Goal: Information Seeking & Learning: Learn about a topic

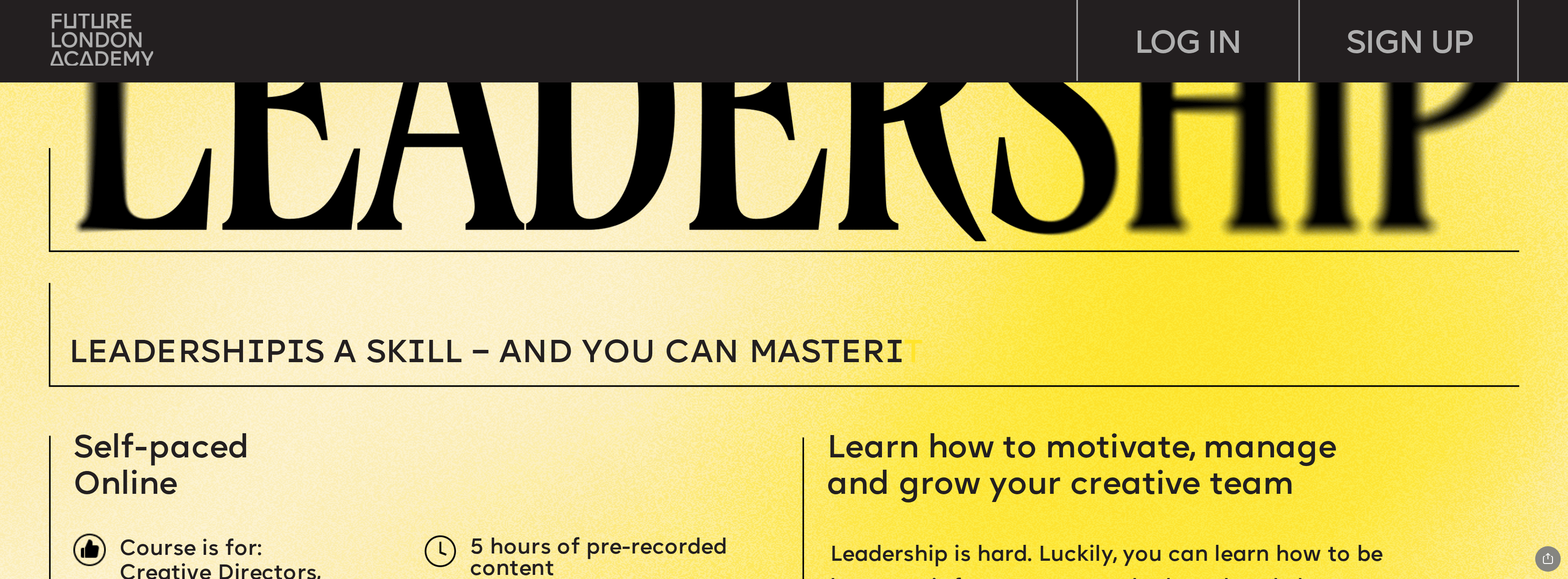
scroll to position [456, 0]
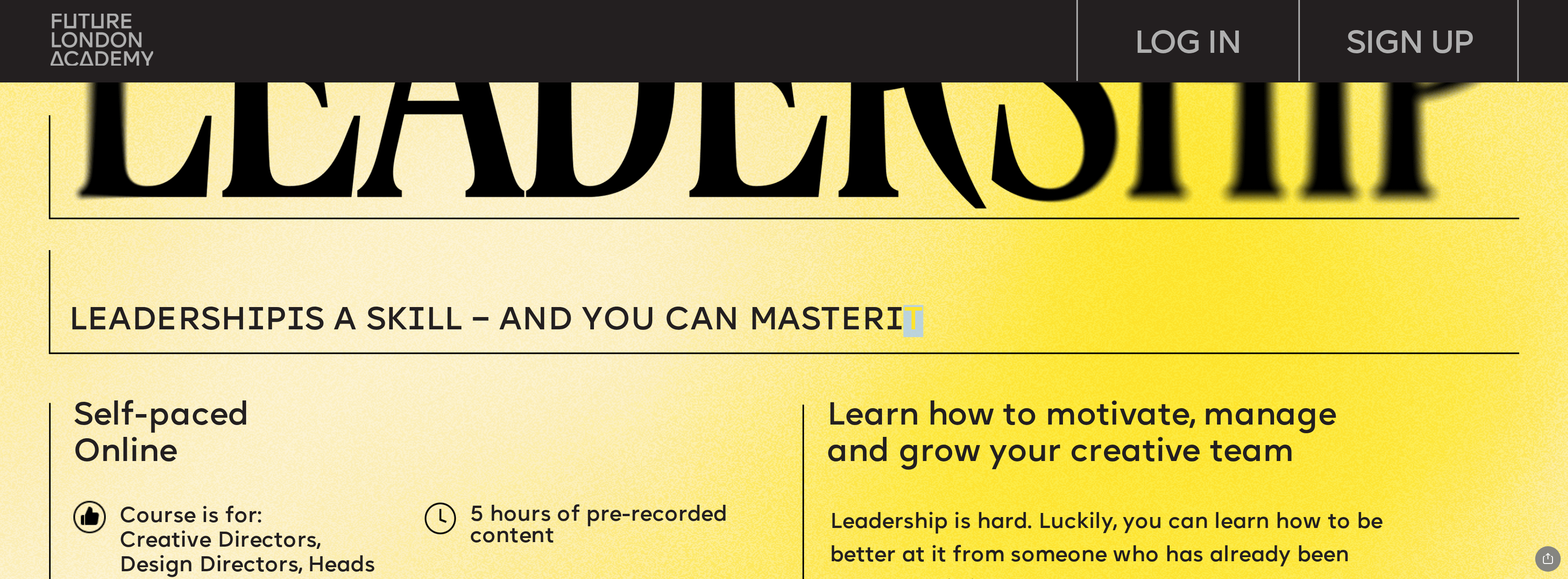
drag, startPoint x: 921, startPoint y: 317, endPoint x: 954, endPoint y: 316, distance: 33.0
click at [953, 316] on p "Leadersh i p i s a sk i ll – and you can MASTER i T" at bounding box center [620, 321] width 1103 height 32
click at [931, 318] on p "Leadersh i p i s a sk i ll – and you can MASTER i T" at bounding box center [620, 321] width 1103 height 32
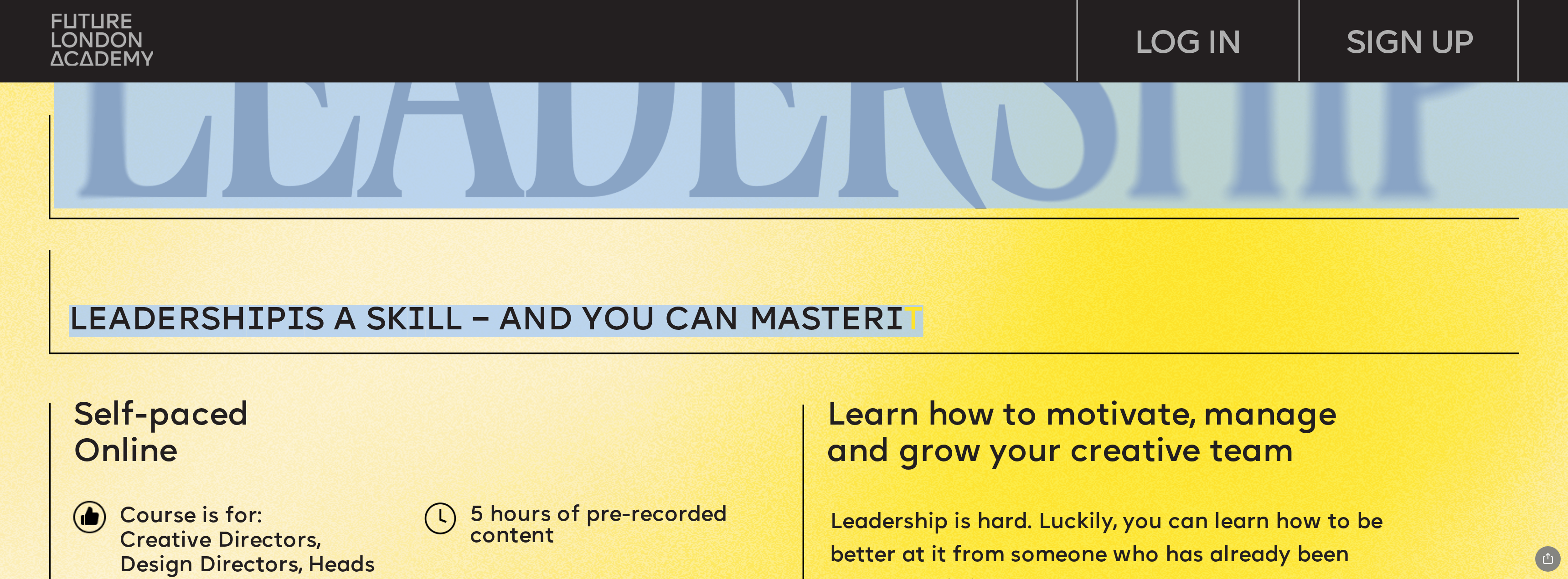
drag, startPoint x: 935, startPoint y: 318, endPoint x: 66, endPoint y: 326, distance: 869.0
click at [593, 307] on span "Leadersh i p i s a sk i ll – and you can MASTER i" at bounding box center [486, 321] width 834 height 32
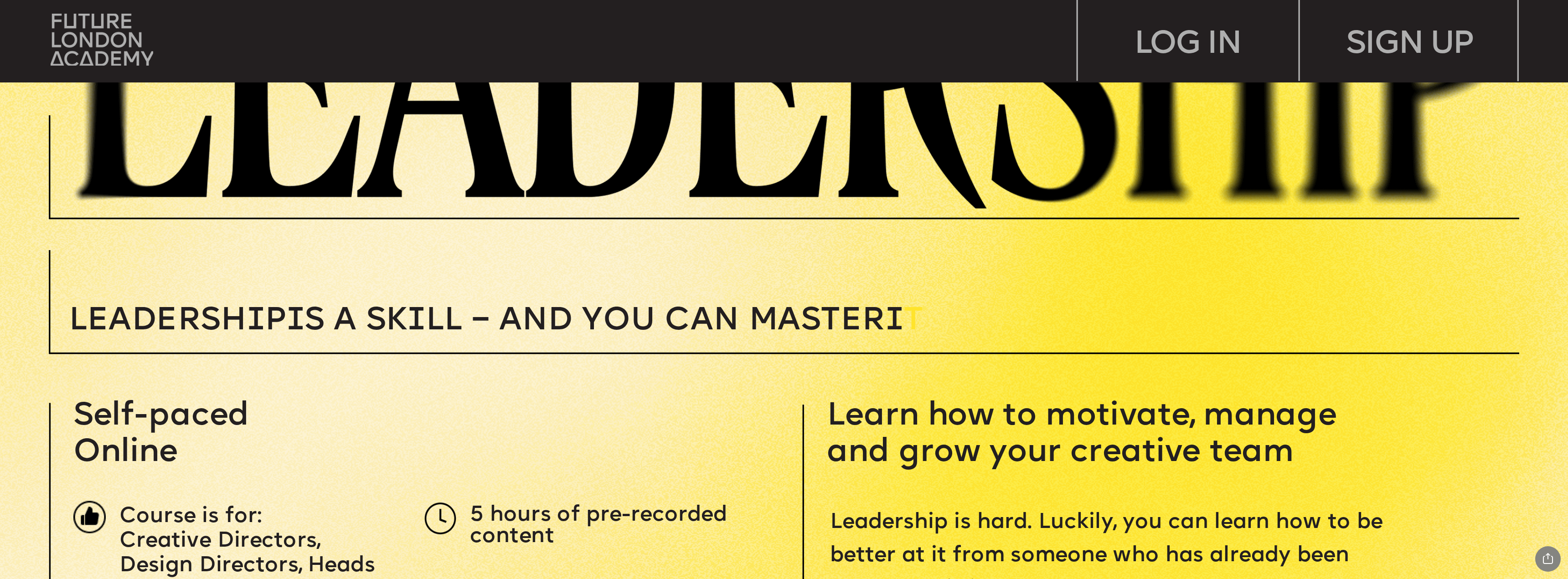
click at [637, 314] on span "Leadersh i p i s a sk i ll – and you can MASTER i" at bounding box center [486, 321] width 834 height 32
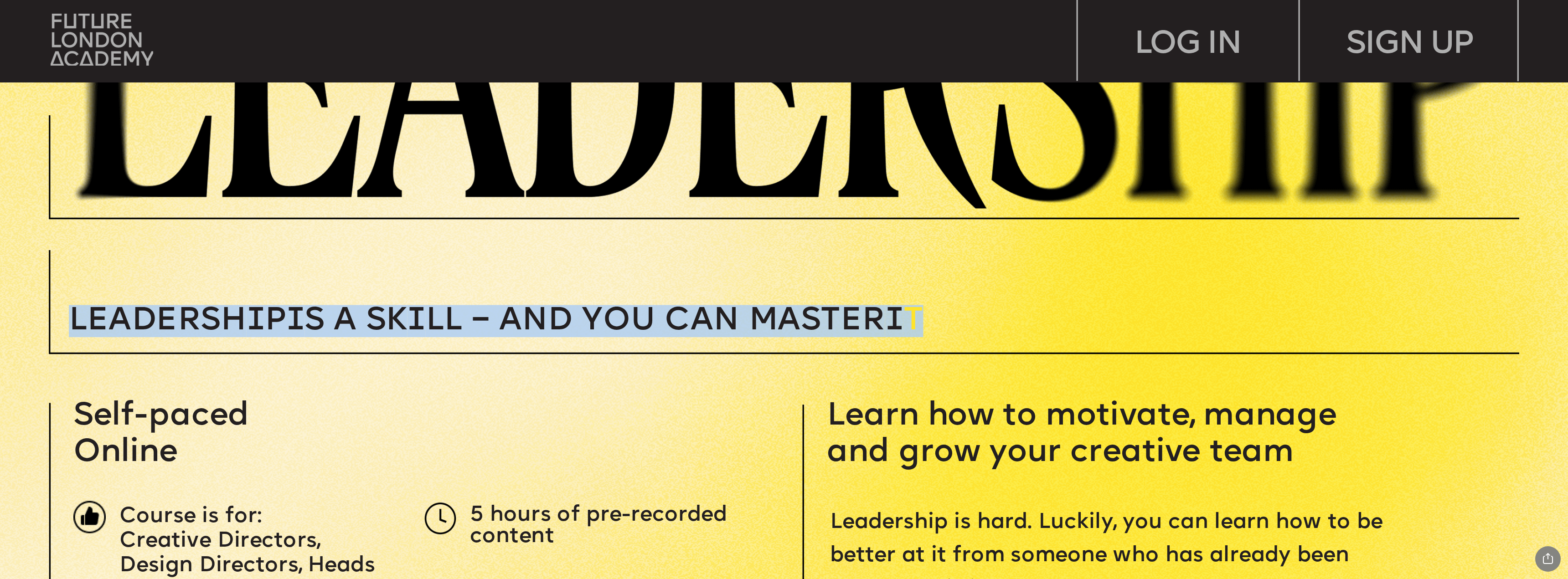
click at [637, 315] on span "Leadersh i p i s a sk i ll – and you can MASTER i" at bounding box center [486, 321] width 834 height 32
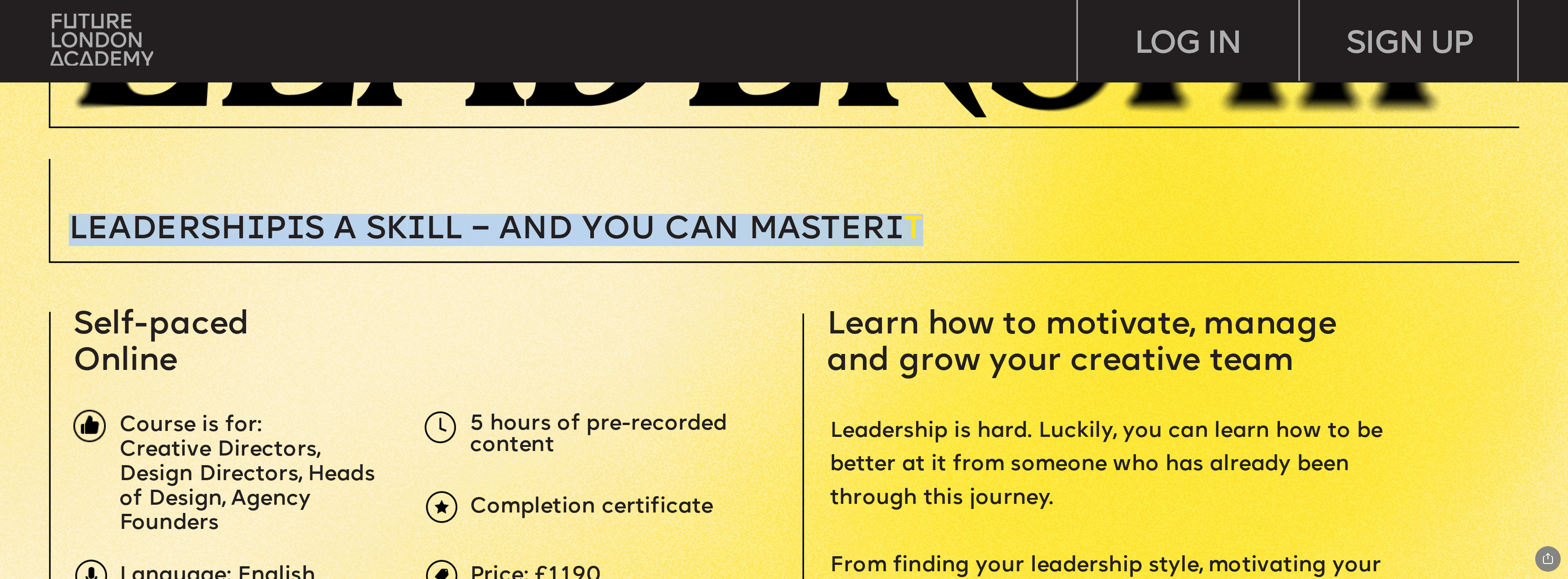
scroll to position [91, 0]
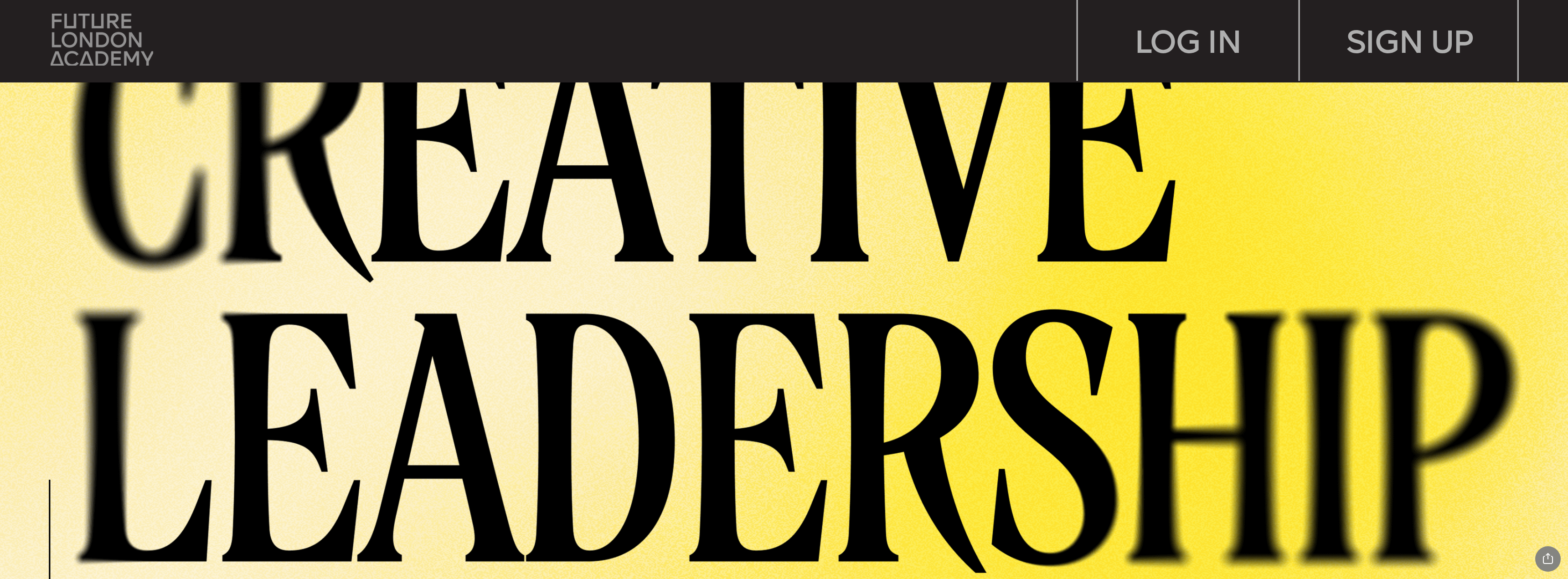
click at [104, 35] on img at bounding box center [102, 39] width 103 height 52
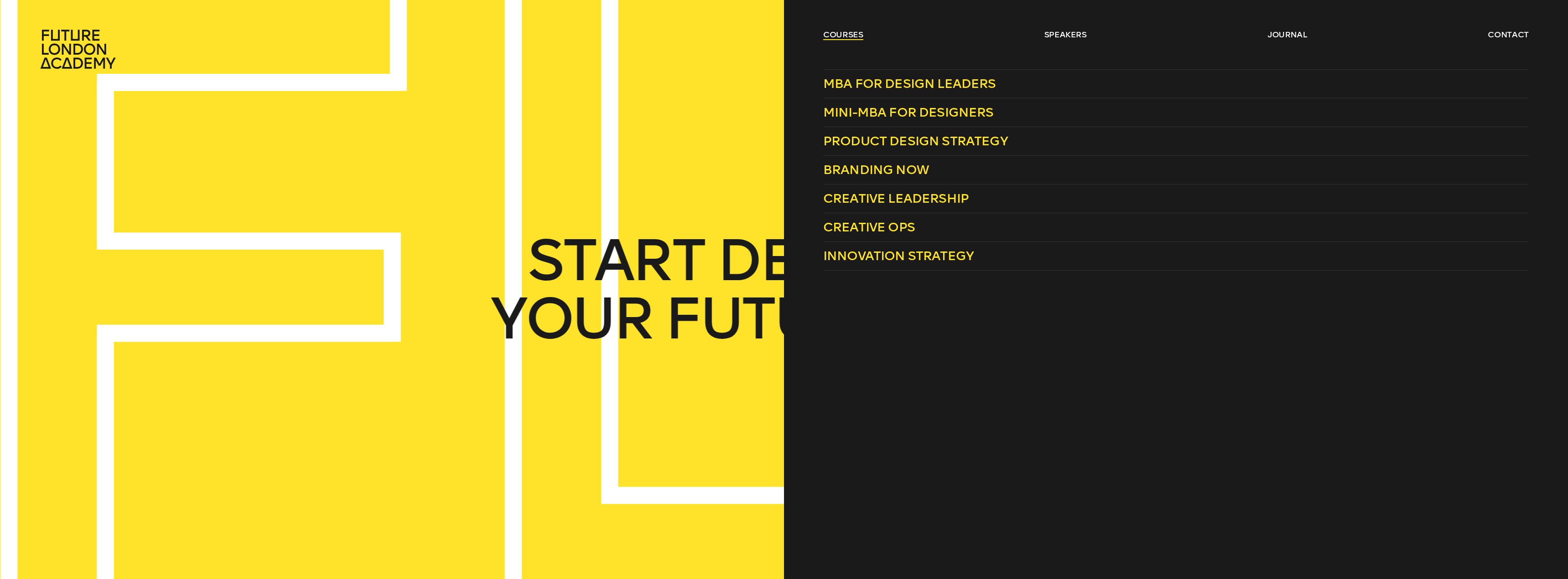
click at [836, 40] on link "courses" at bounding box center [844, 35] width 40 height 11
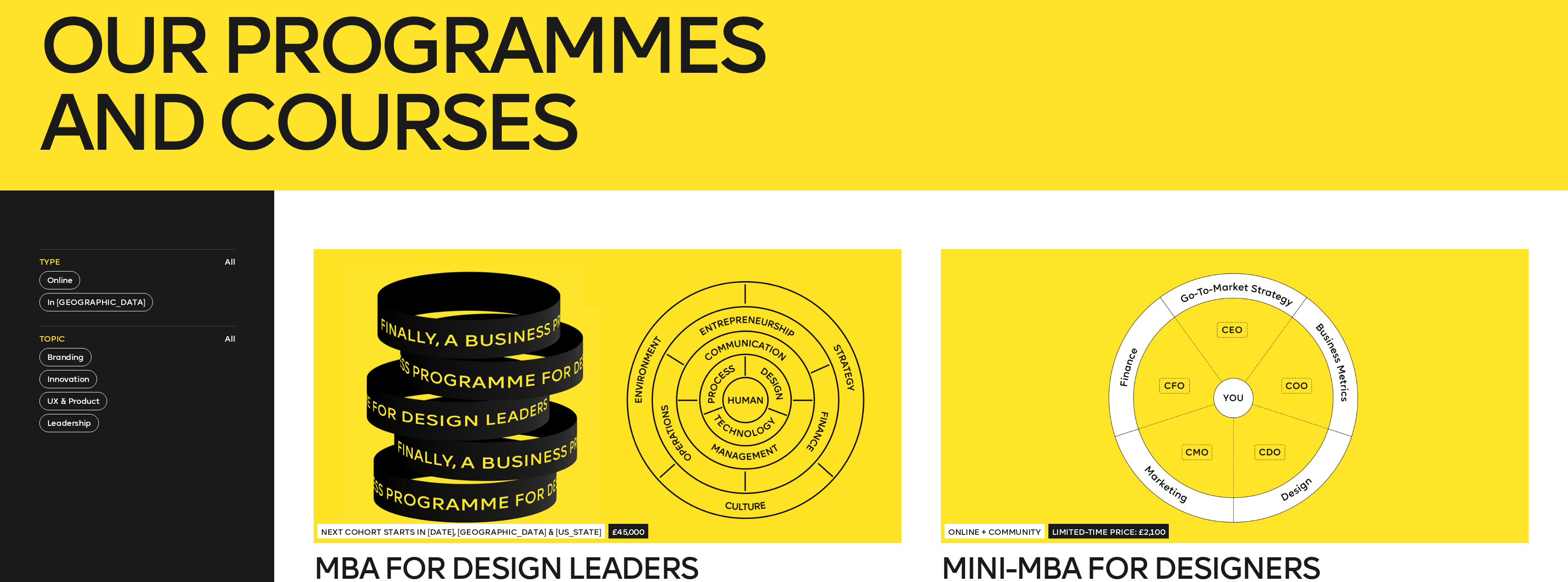
scroll to position [412, 0]
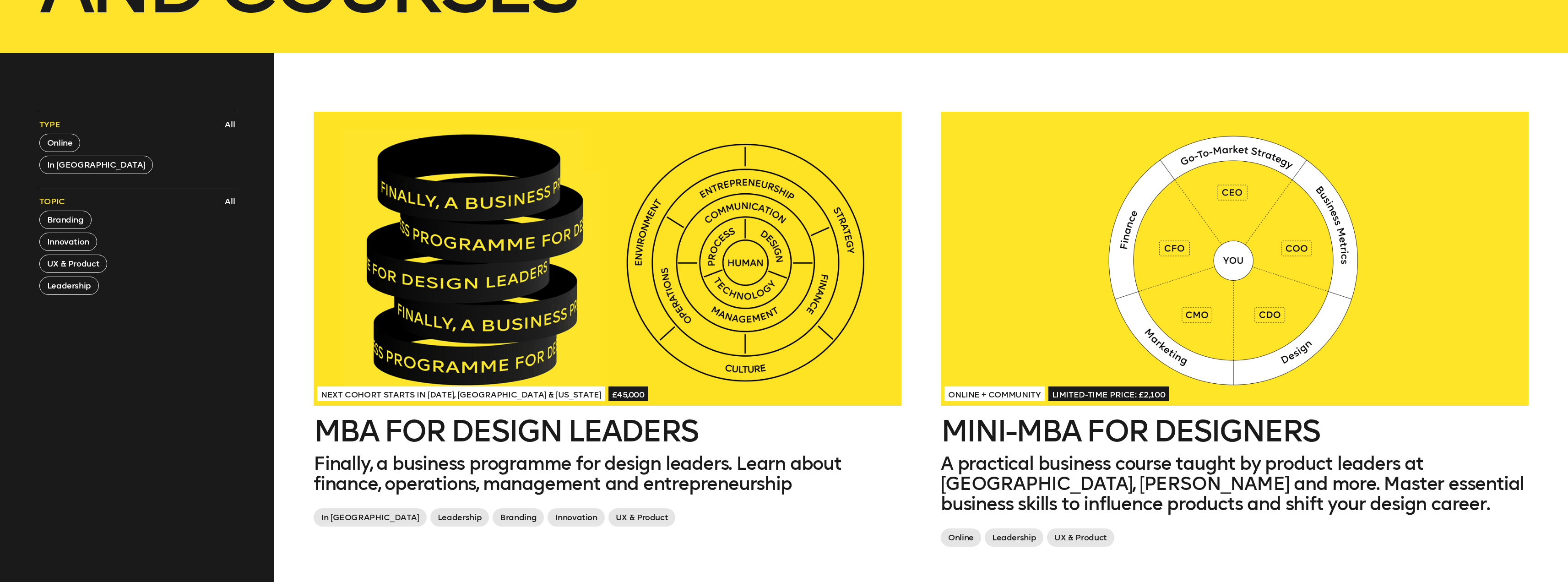
click at [609, 396] on span "£45,000" at bounding box center [628, 394] width 40 height 15
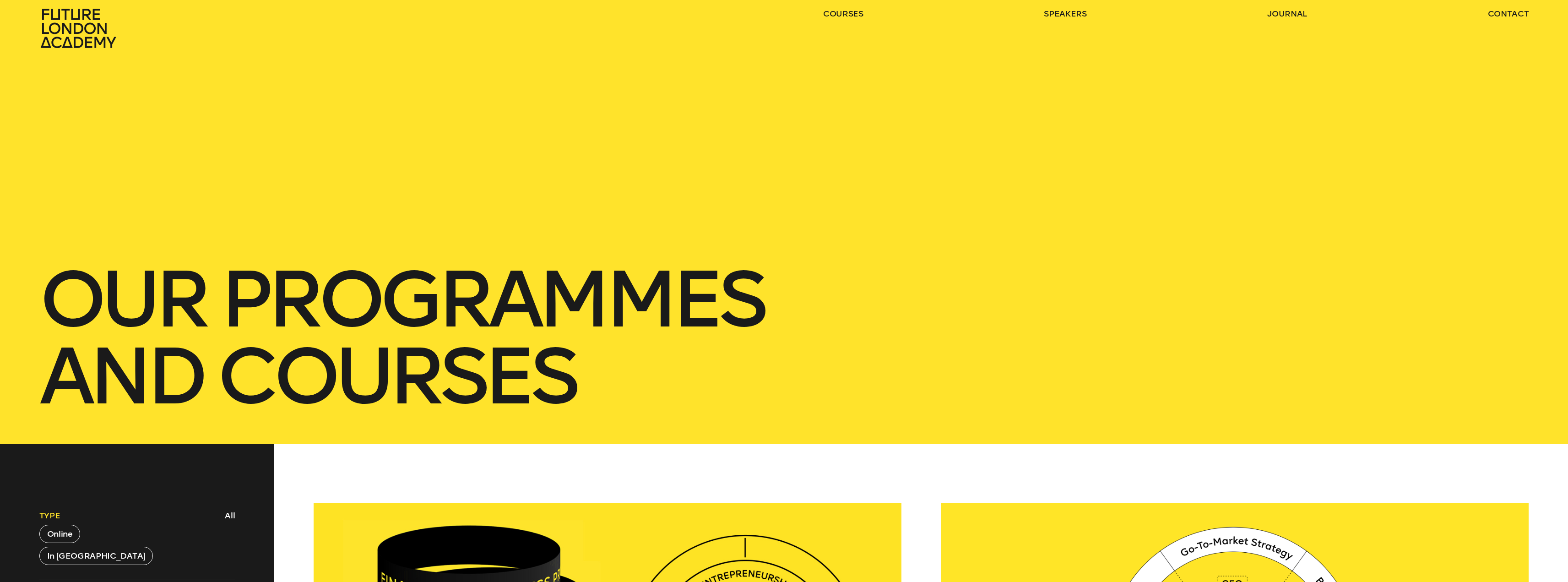
scroll to position [0, 0]
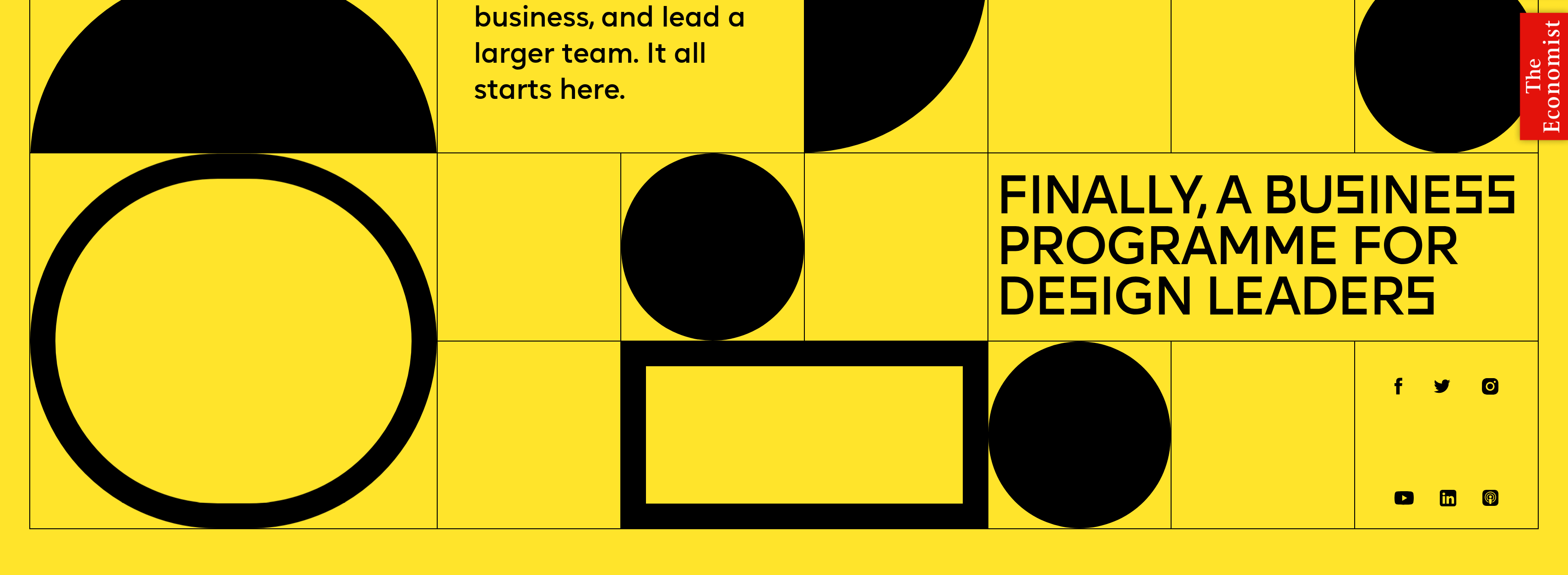
scroll to position [229, 0]
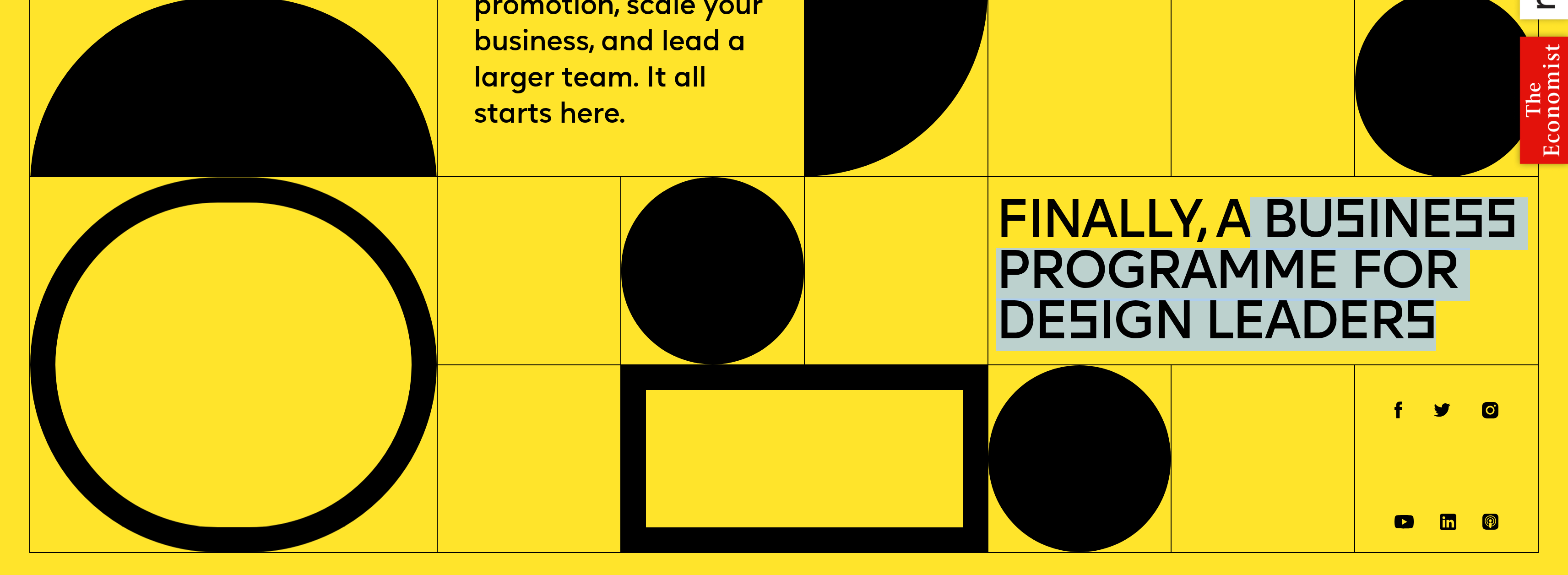
drag, startPoint x: 1302, startPoint y: 258, endPoint x: 1434, endPoint y: 332, distance: 151.3
click at [1434, 332] on p "Finally, a Business Programme for Design Leaders" at bounding box center [1263, 270] width 535 height 160
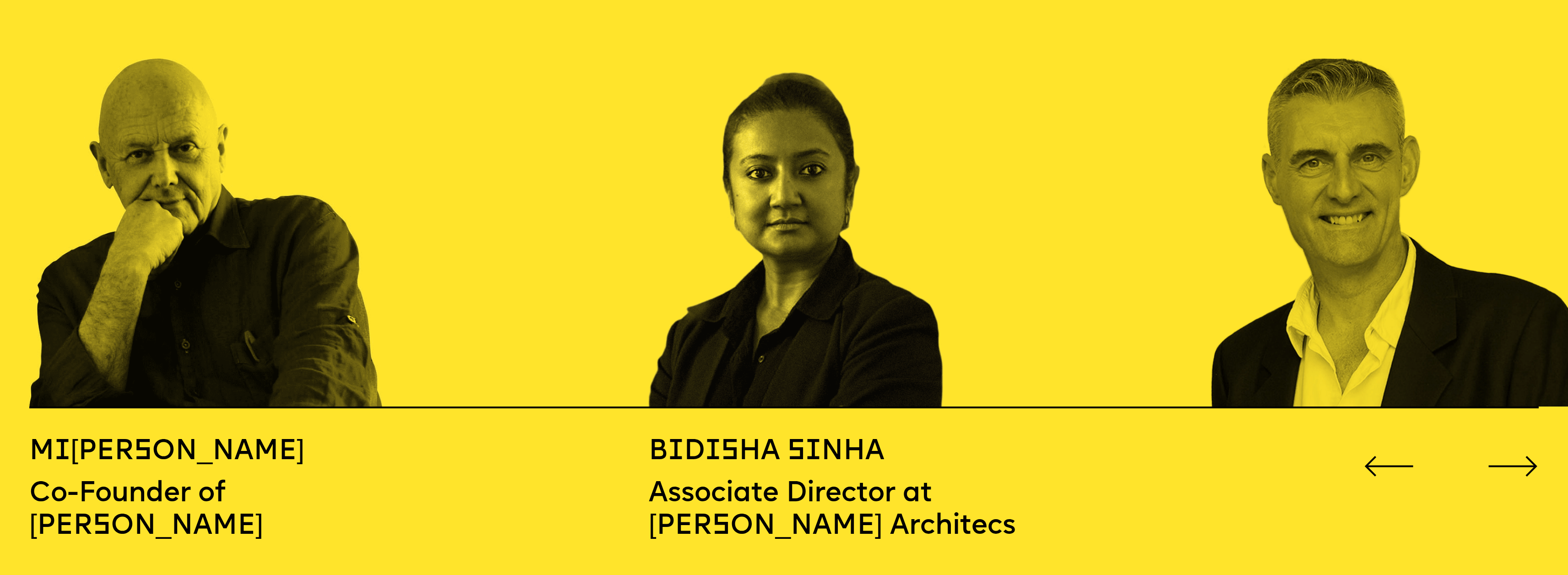
scroll to position [2426, 0]
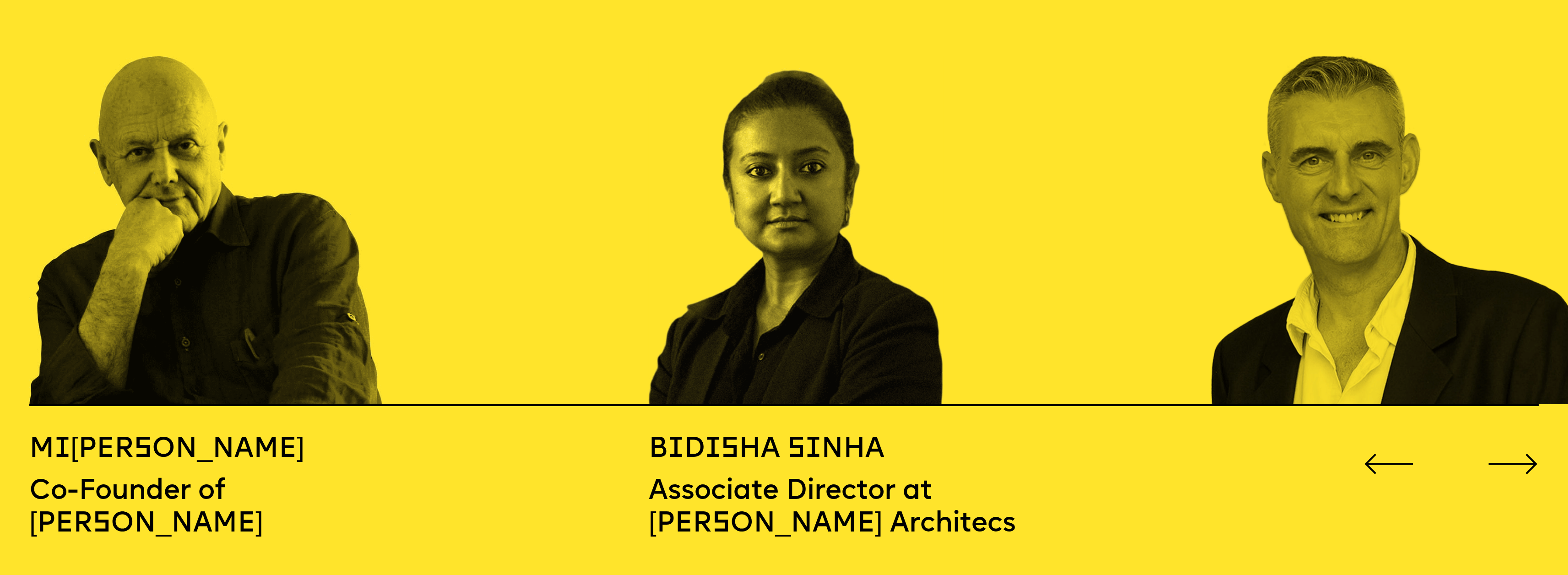
click at [1507, 454] on icon "Go to next slide" at bounding box center [1512, 464] width 51 height 21
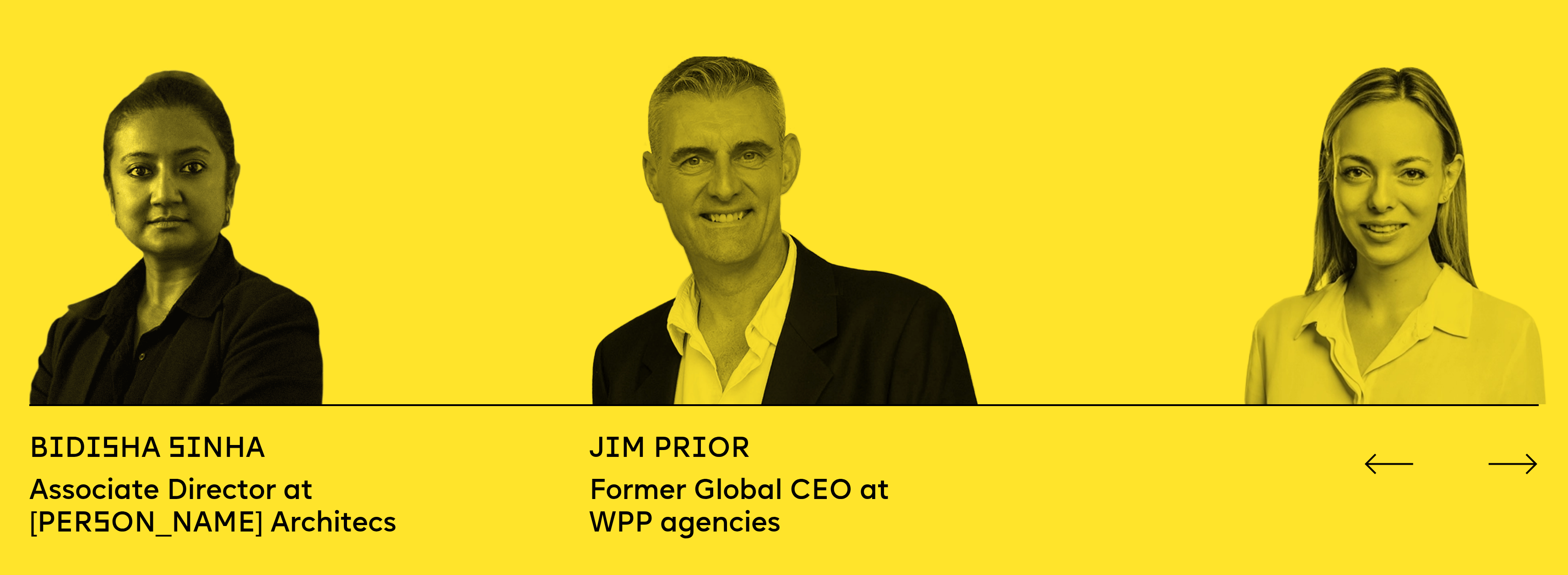
click at [1507, 454] on icon "Go to next slide" at bounding box center [1512, 464] width 51 height 21
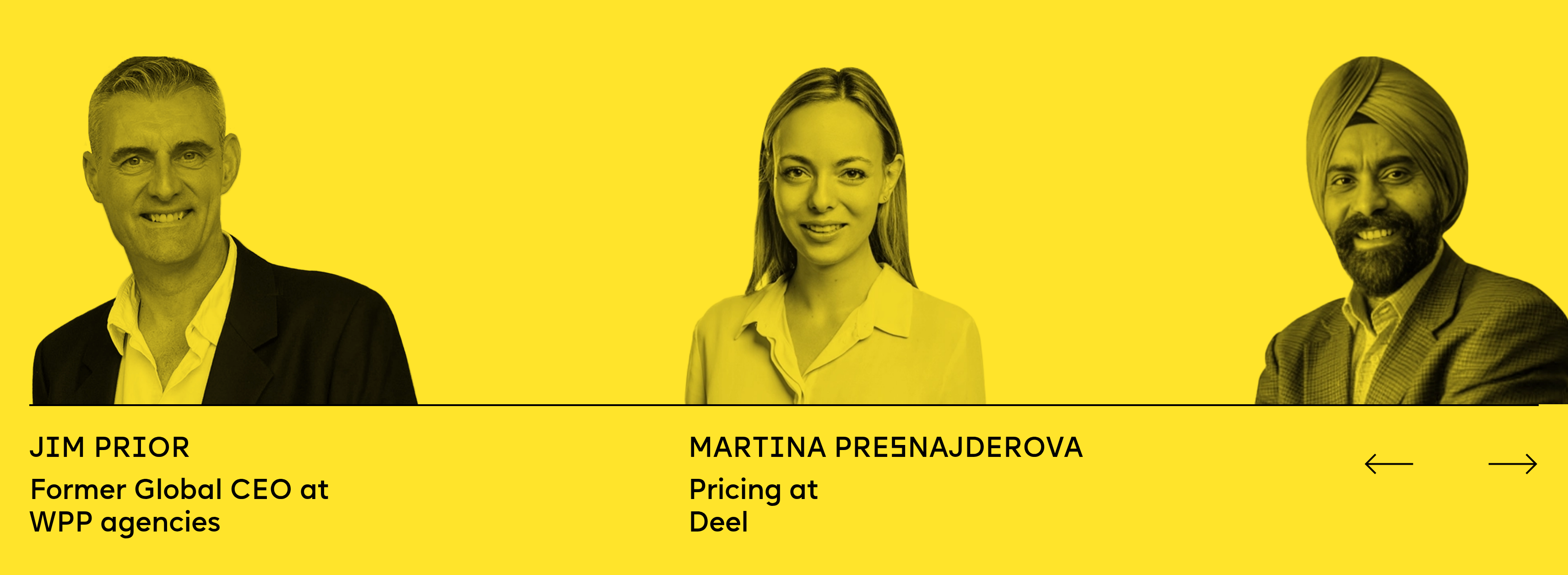
click at [1507, 454] on icon "Go to next slide" at bounding box center [1512, 464] width 51 height 21
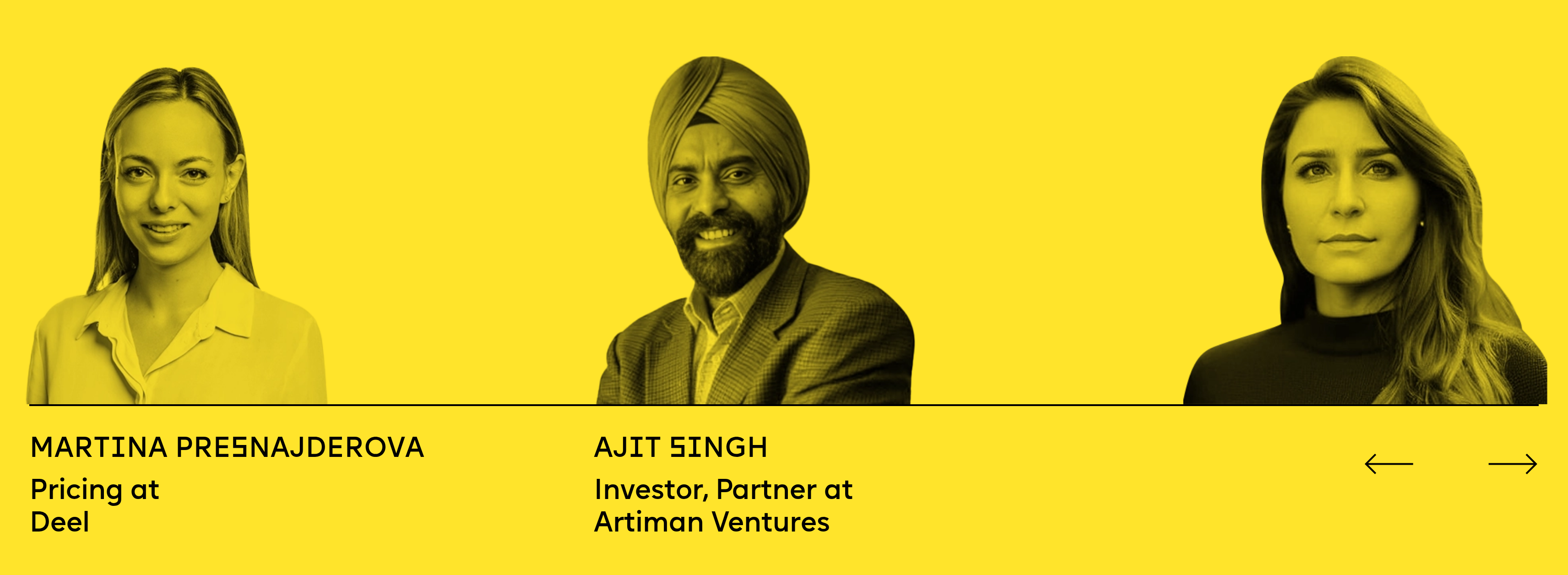
click at [1507, 454] on icon "Go to next slide" at bounding box center [1512, 464] width 51 height 21
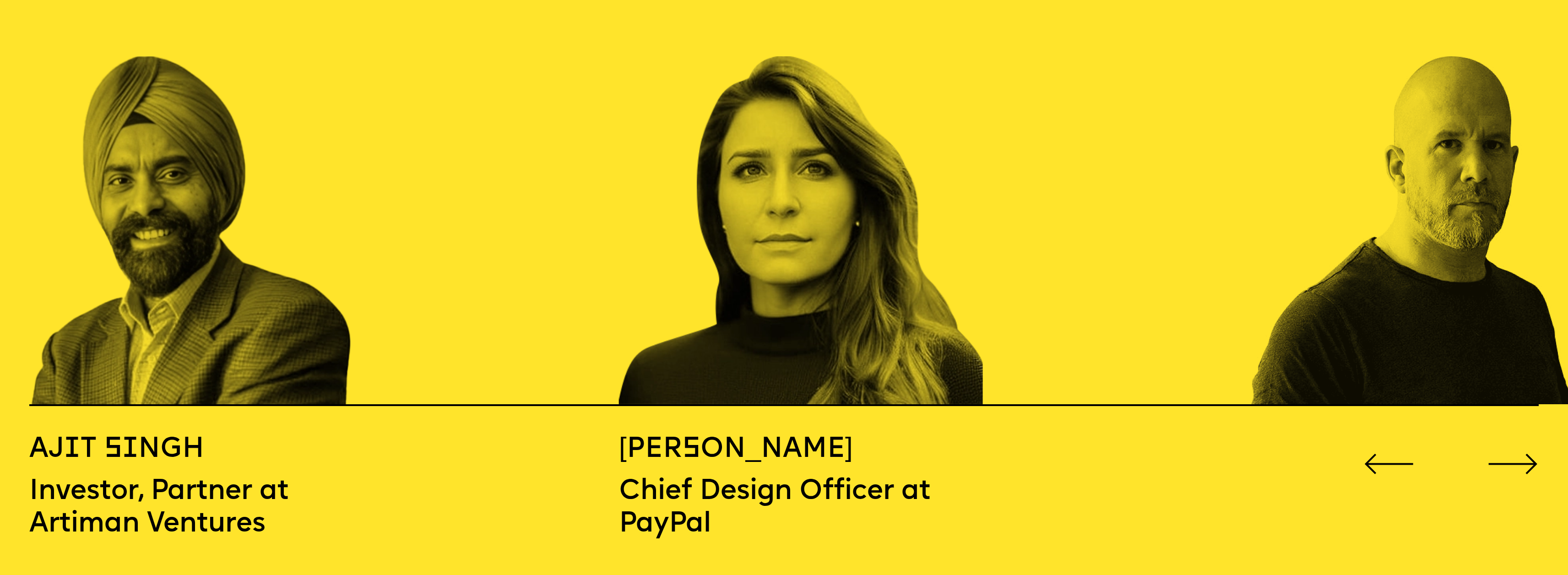
click at [1507, 454] on icon "Go to next slide" at bounding box center [1512, 464] width 51 height 21
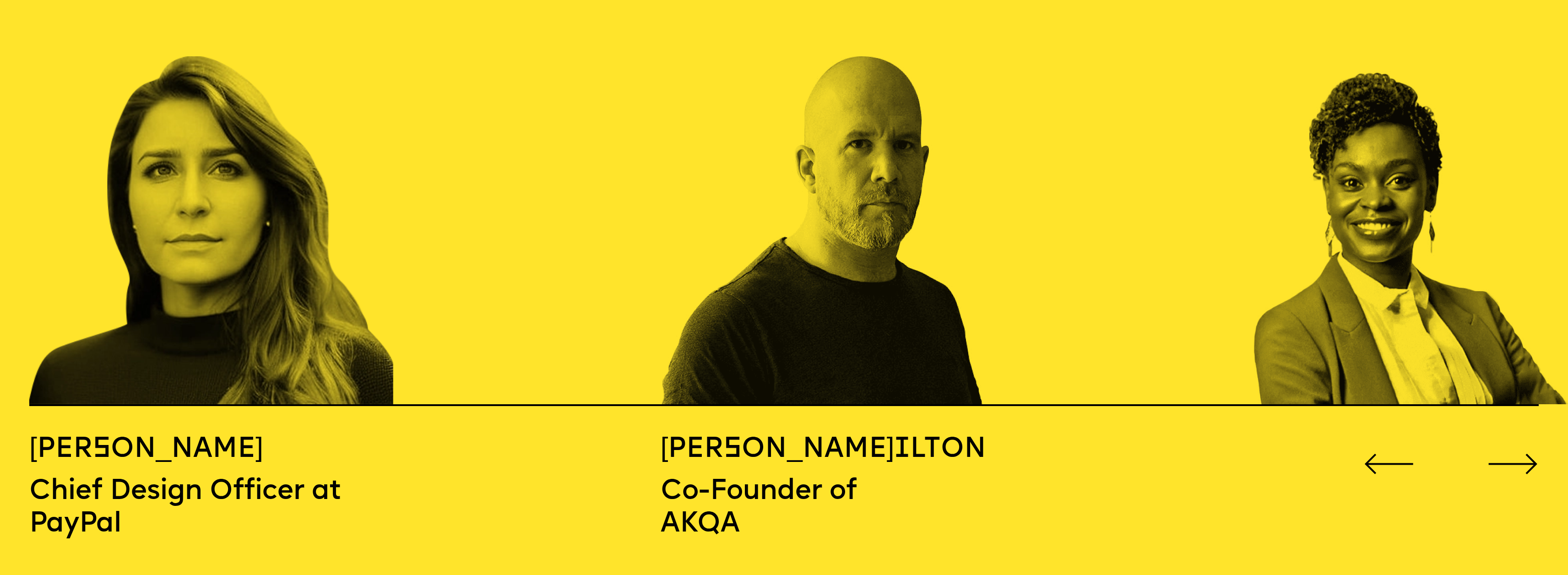
click at [1507, 455] on icon "Go to next slide" at bounding box center [1512, 464] width 47 height 19
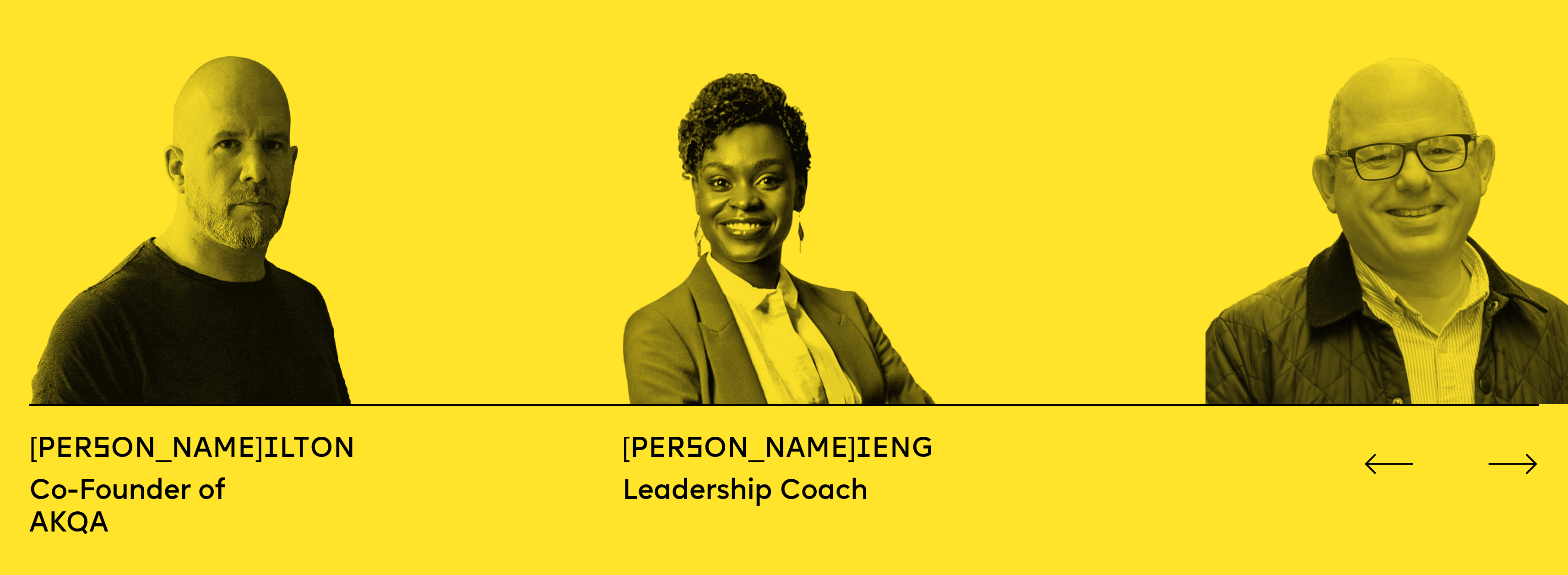
click at [1507, 455] on icon "Go to next slide" at bounding box center [1512, 464] width 47 height 19
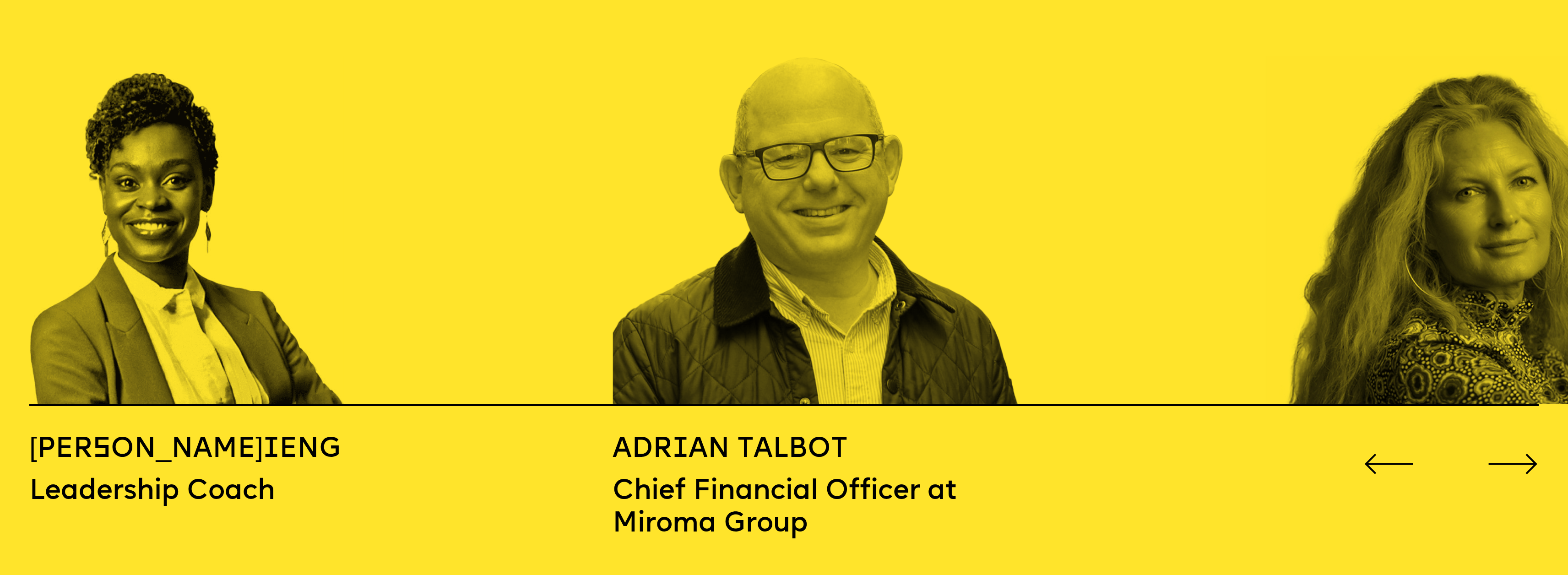
click at [1507, 455] on icon "Go to next slide" at bounding box center [1512, 464] width 47 height 19
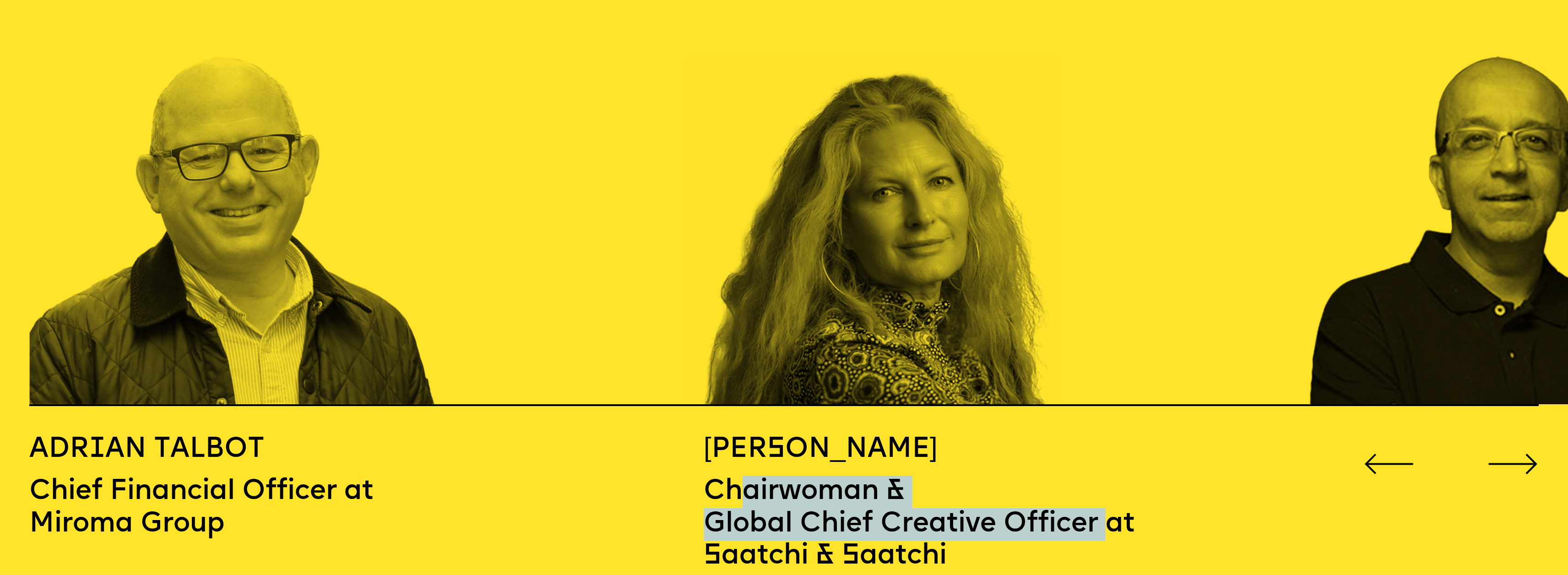
drag, startPoint x: 748, startPoint y: 466, endPoint x: 1117, endPoint y: 507, distance: 371.3
click at [1109, 512] on p "Chairwoman & Global Chief Creative Officer at Saatchi & Saatchi" at bounding box center [1006, 520] width 605 height 105
click at [1123, 505] on p "Chairwoman & Global Chief Creative Officer at Saatchi & Saatchi" at bounding box center [1006, 520] width 605 height 105
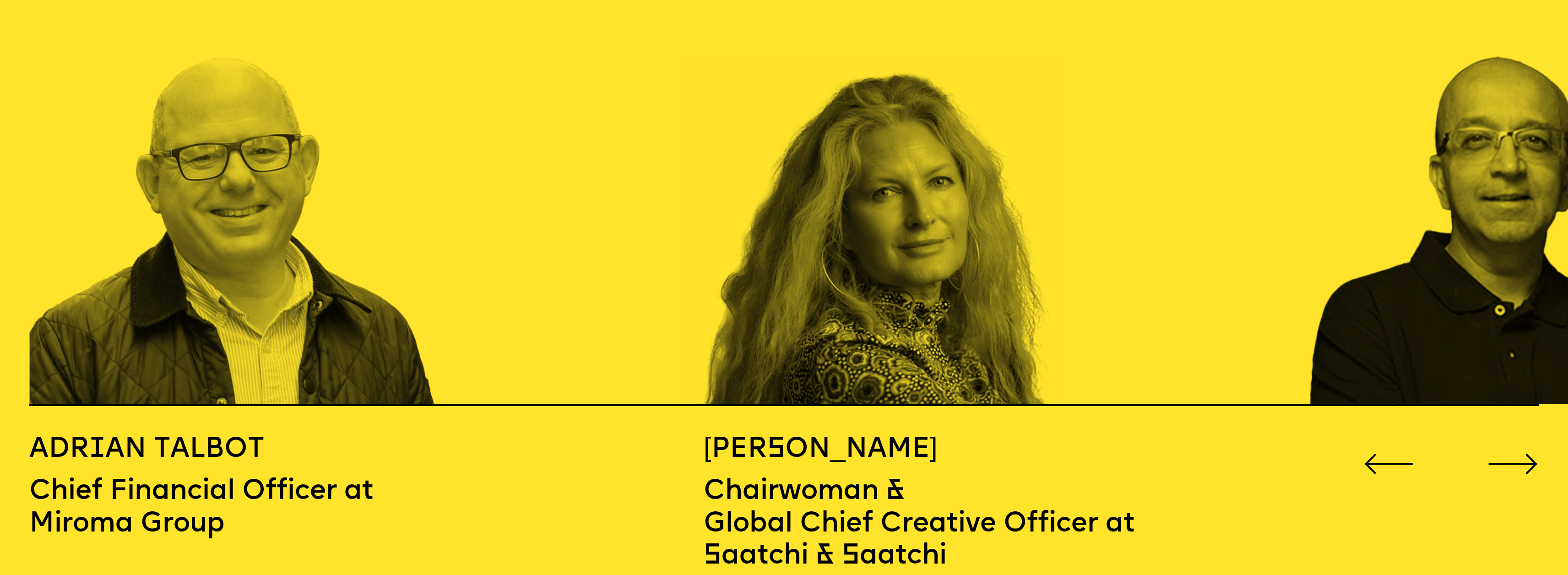
click at [1524, 454] on icon "Go to next slide" at bounding box center [1512, 464] width 51 height 21
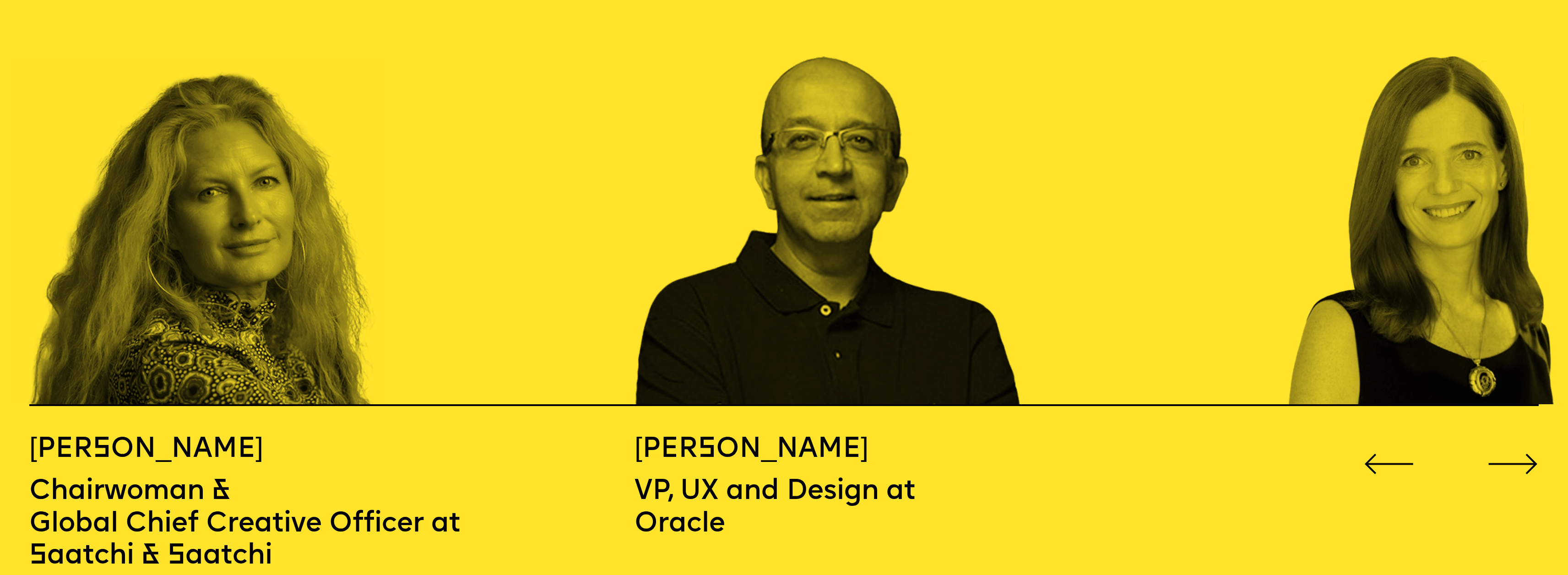
click at [1524, 454] on icon "Go to next slide" at bounding box center [1512, 464] width 51 height 21
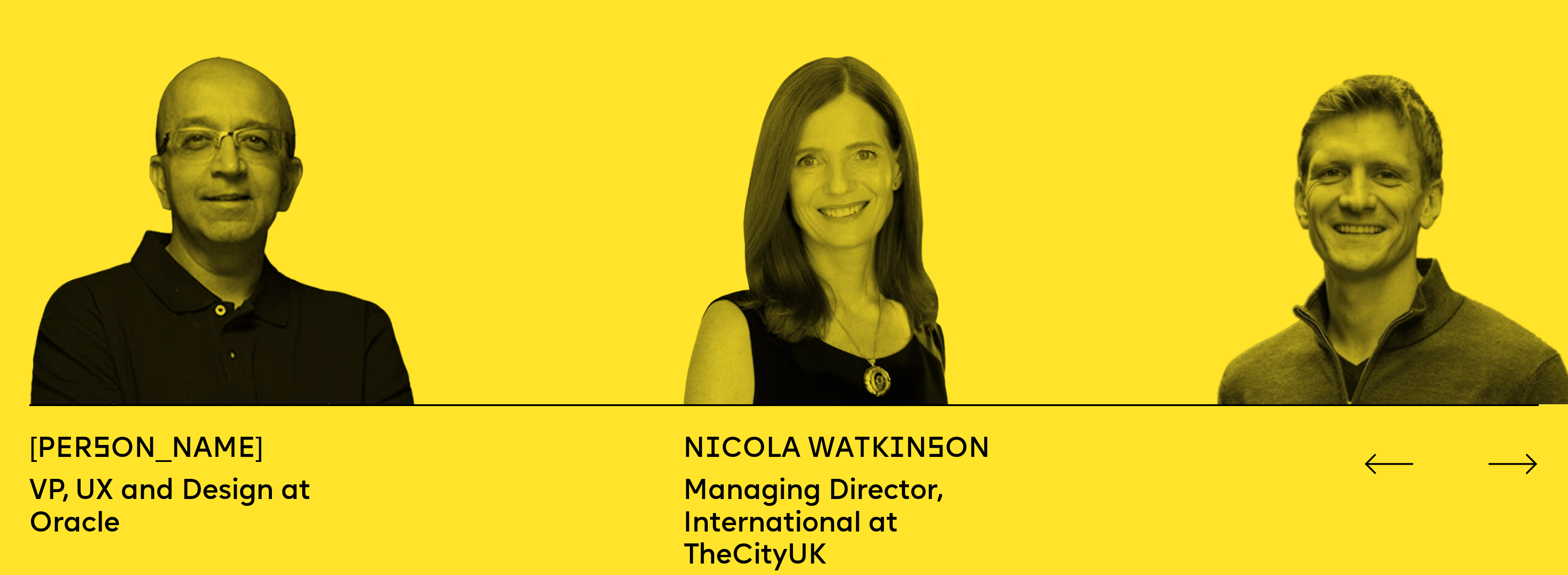
click at [1524, 454] on icon "Go to next slide" at bounding box center [1512, 464] width 51 height 21
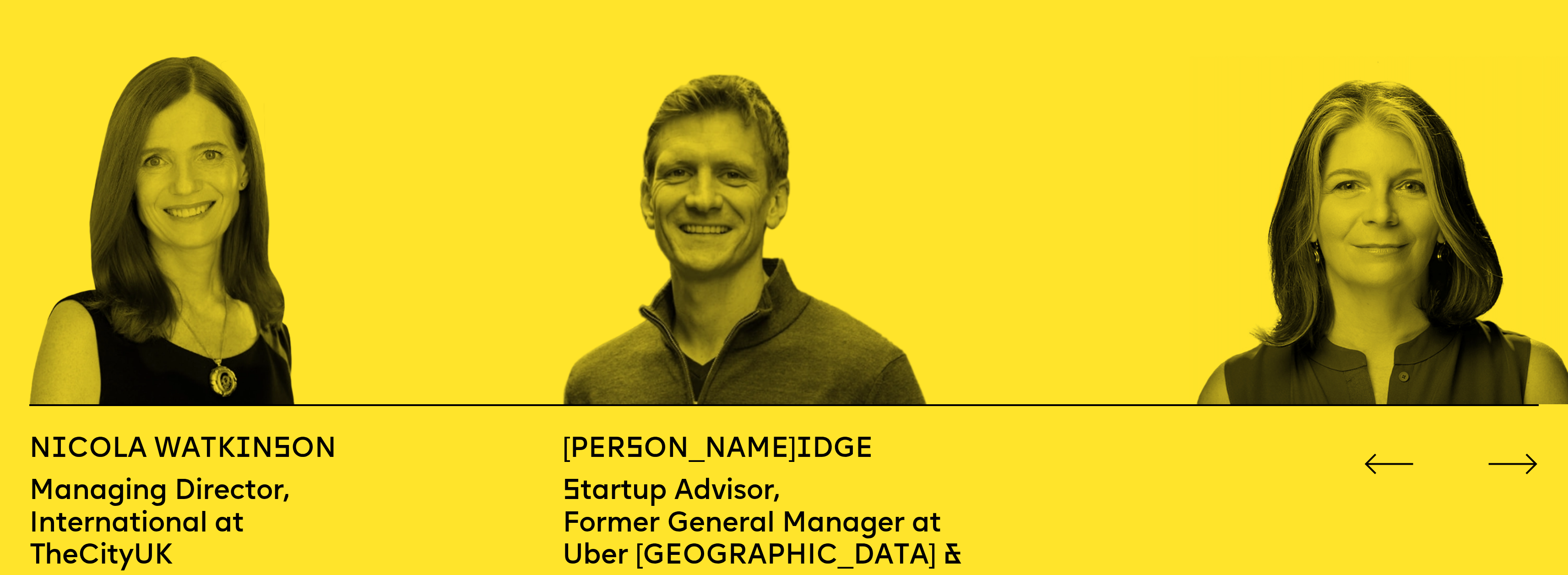
click at [1524, 454] on icon "Go to next slide" at bounding box center [1512, 464] width 51 height 21
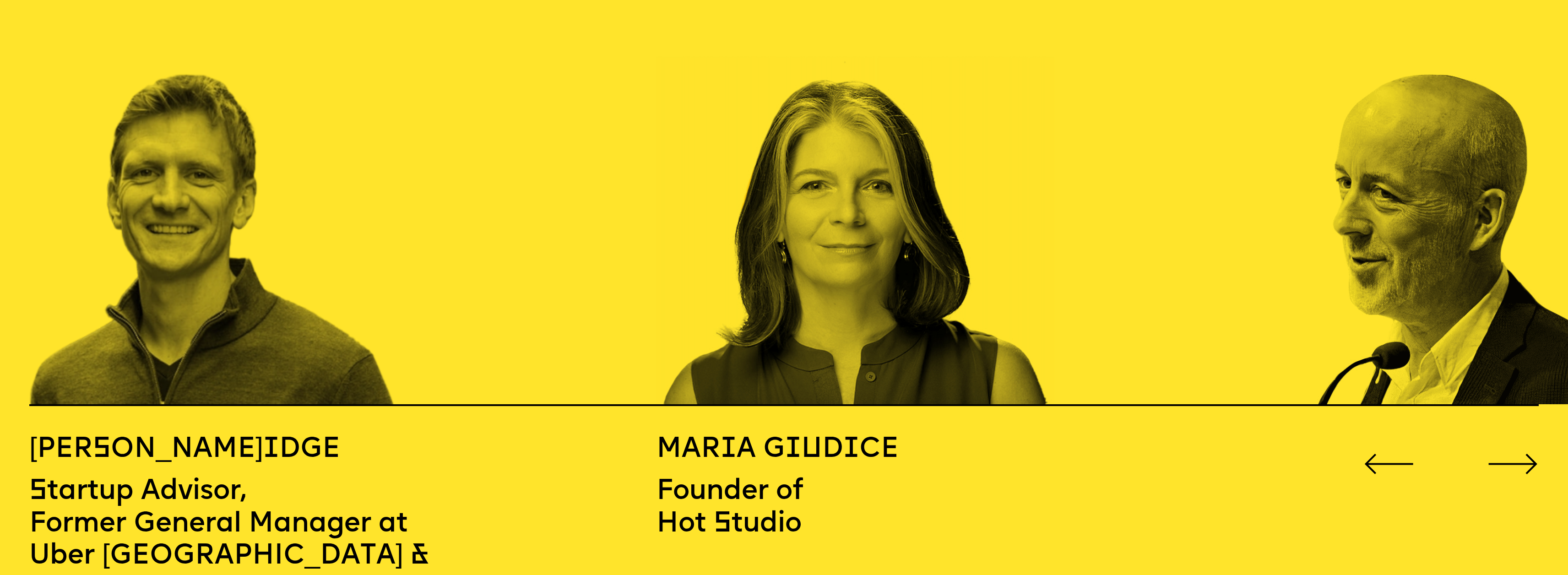
click at [1524, 454] on icon "Go to next slide" at bounding box center [1512, 464] width 51 height 21
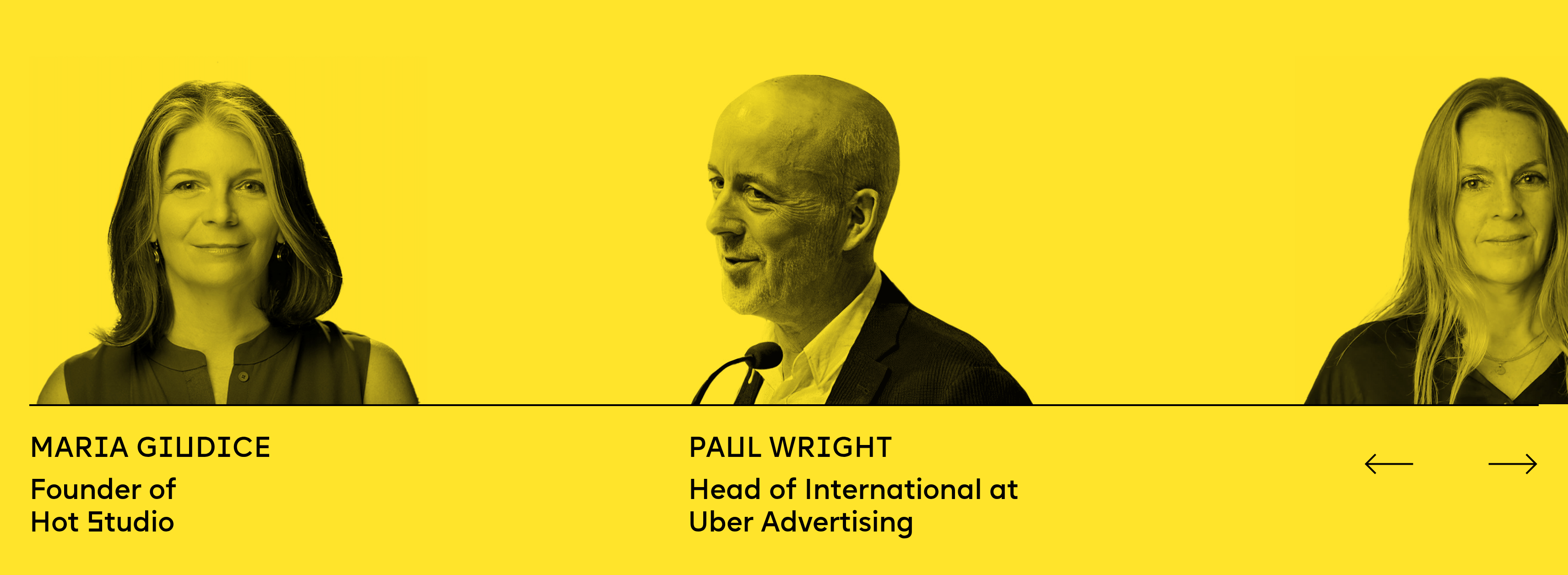
click at [1524, 454] on icon "Go to next slide" at bounding box center [1512, 464] width 51 height 21
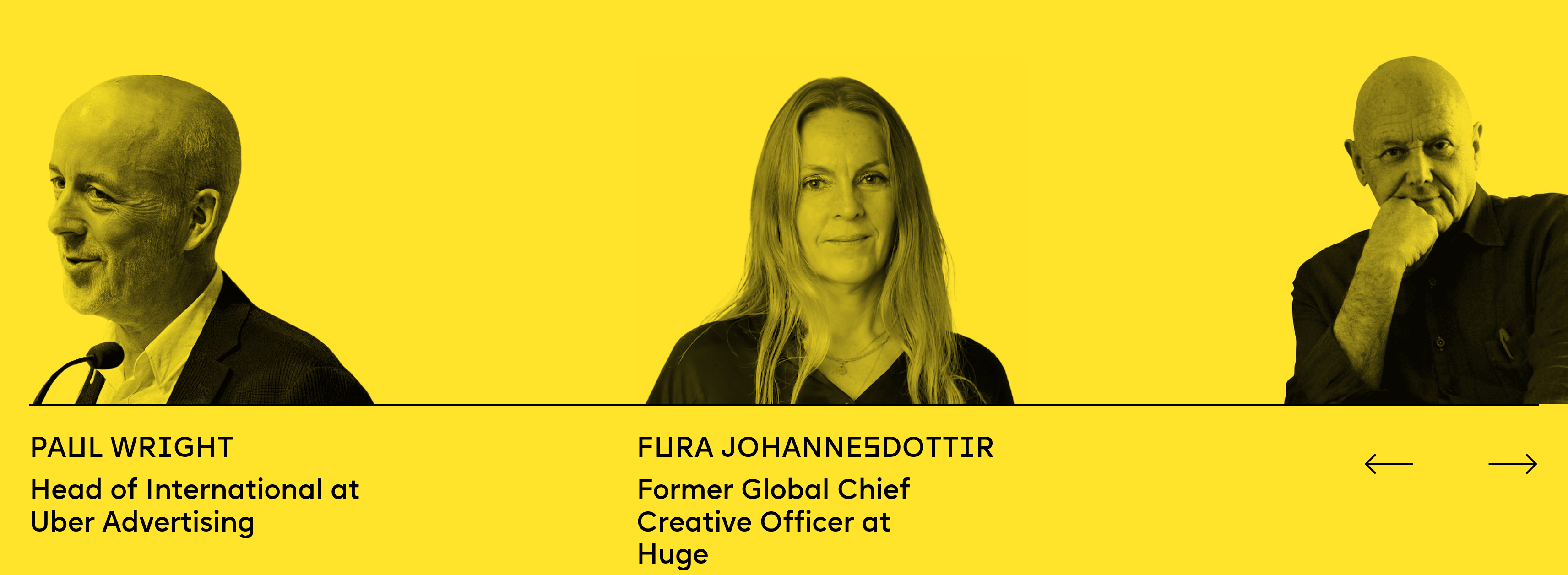
click at [1524, 454] on icon "Go to next slide" at bounding box center [1512, 464] width 51 height 21
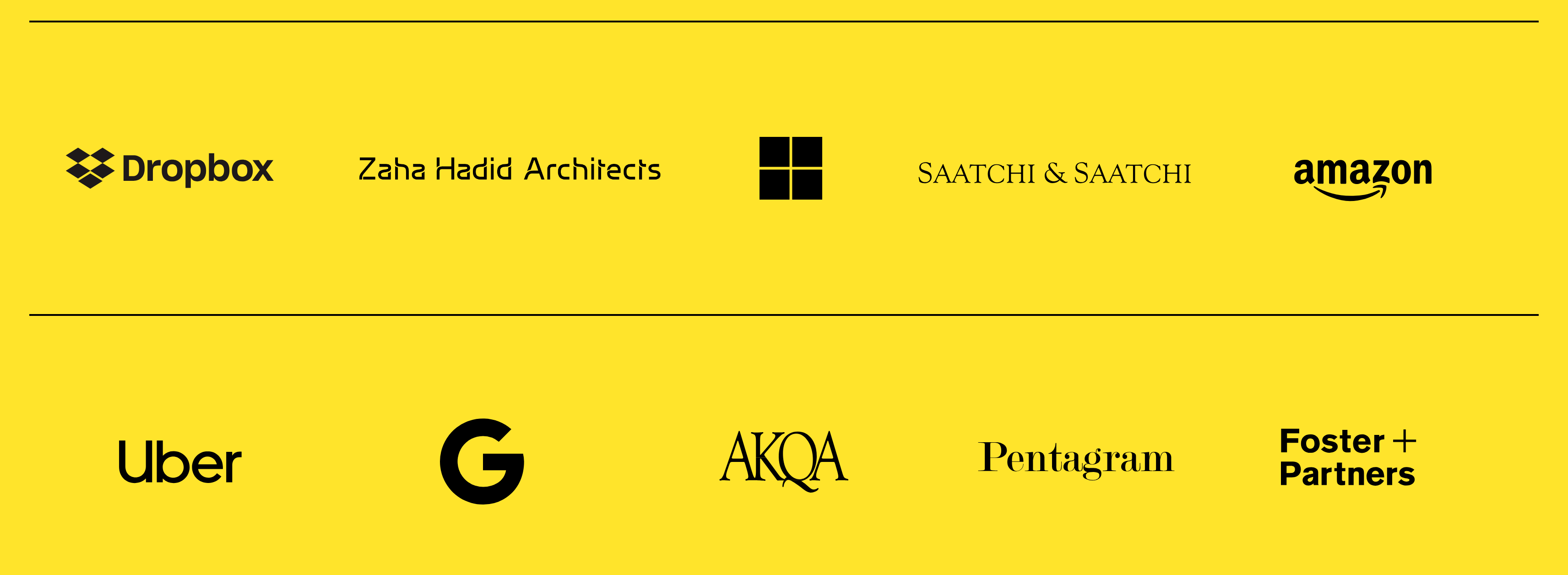
scroll to position [1694, 0]
